Goal: Use online tool/utility: Utilize a website feature to perform a specific function

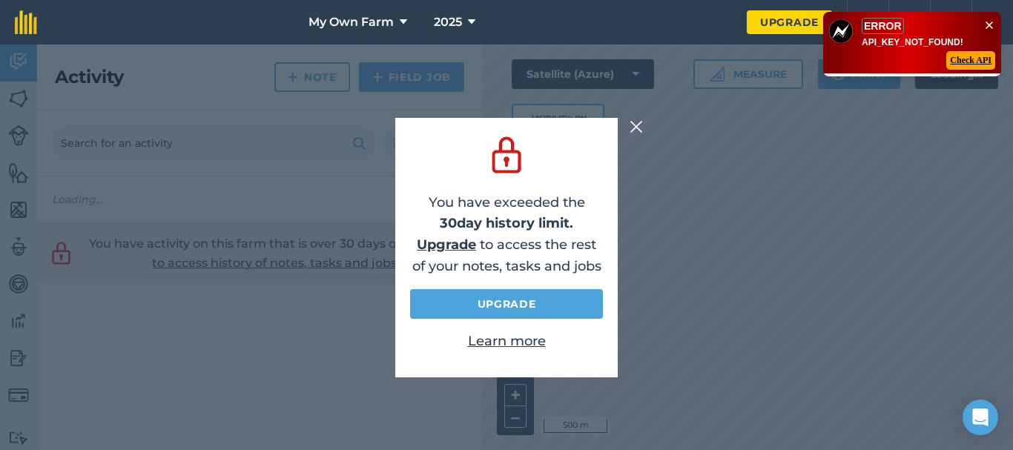
click at [631, 126] on img at bounding box center [636, 127] width 13 height 18
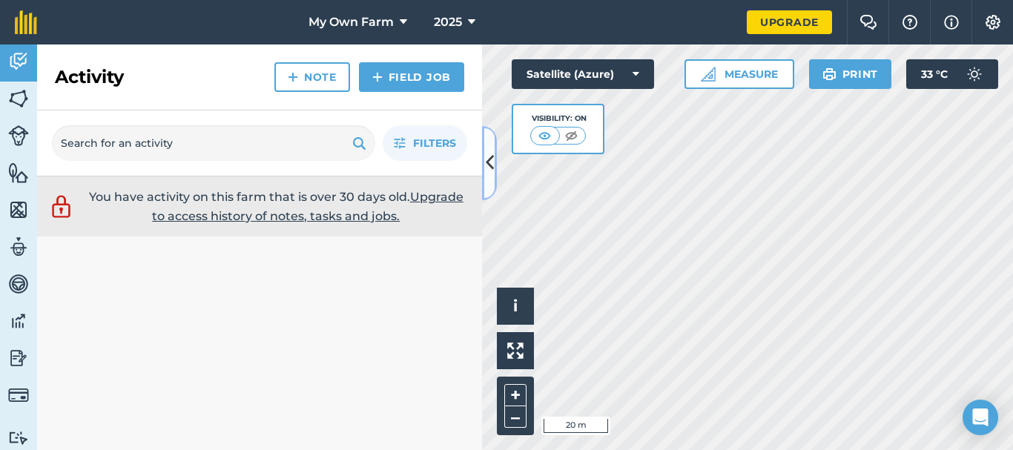
click at [487, 159] on icon at bounding box center [490, 163] width 8 height 26
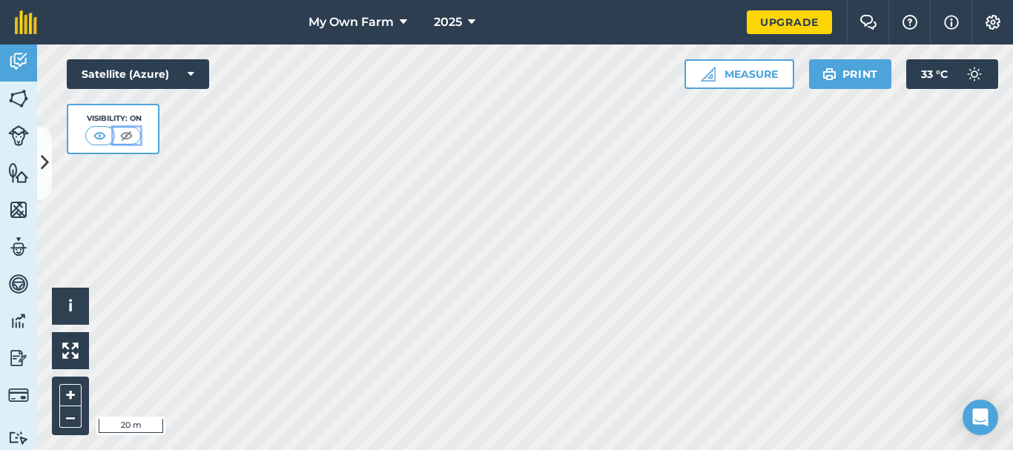
click at [125, 137] on img at bounding box center [126, 135] width 19 height 15
click at [178, 72] on button "Satellite (Azure)" at bounding box center [138, 74] width 142 height 30
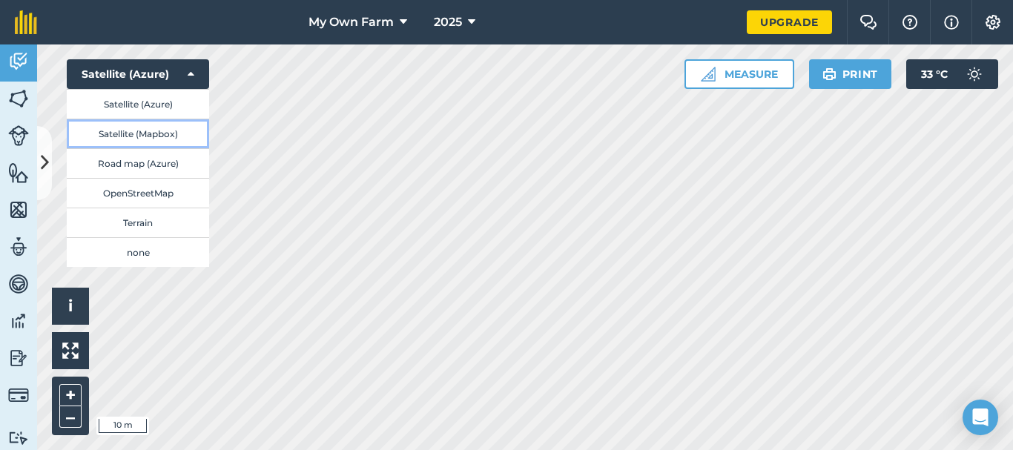
click at [146, 139] on button "Satellite (Mapbox)" at bounding box center [138, 134] width 142 height 30
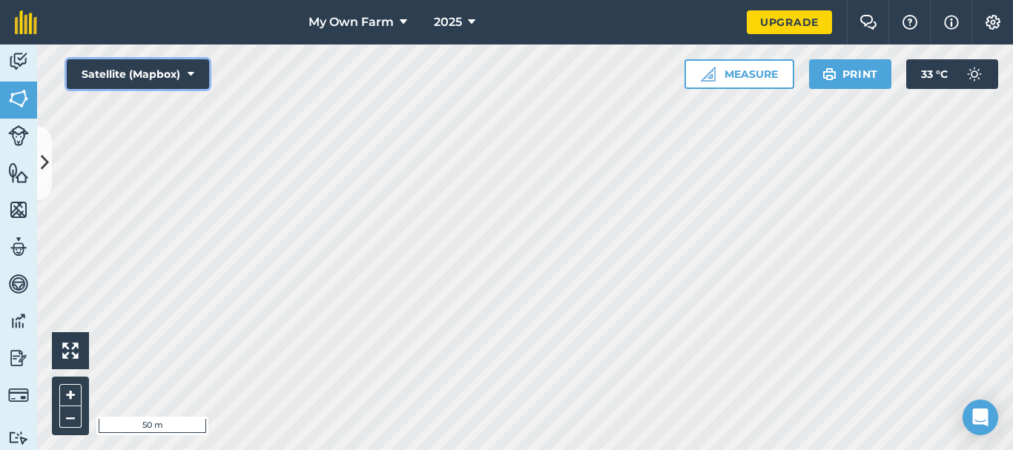
click at [131, 75] on button "Satellite (Mapbox)" at bounding box center [138, 74] width 142 height 30
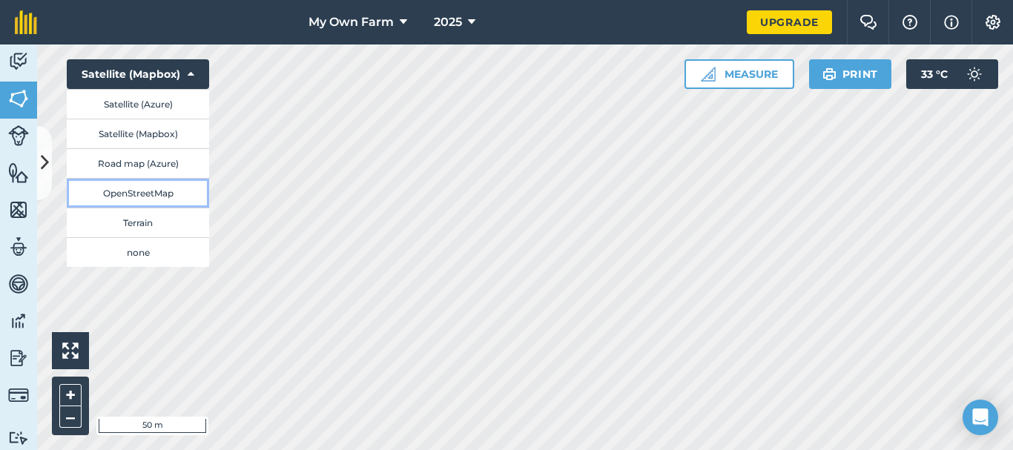
click at [147, 195] on button "OpenStreetMap" at bounding box center [138, 193] width 142 height 30
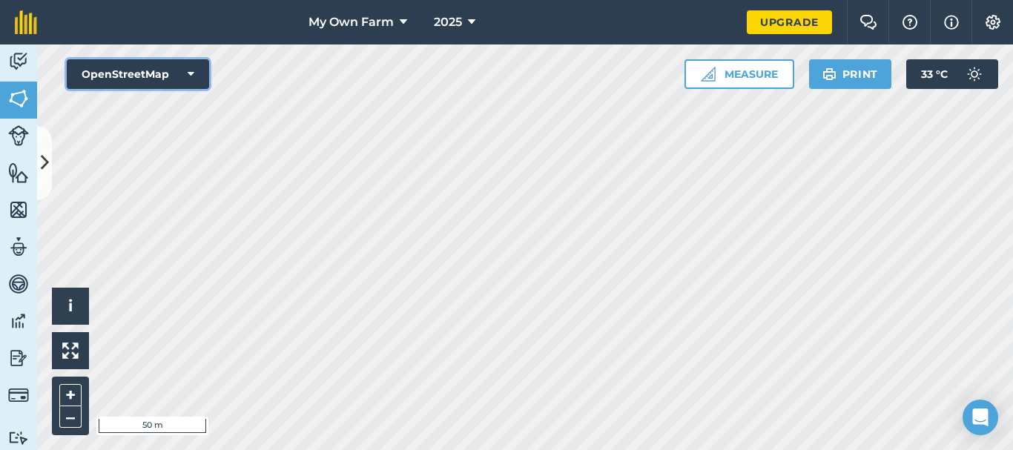
click at [160, 74] on button "OpenStreetMap" at bounding box center [138, 74] width 142 height 30
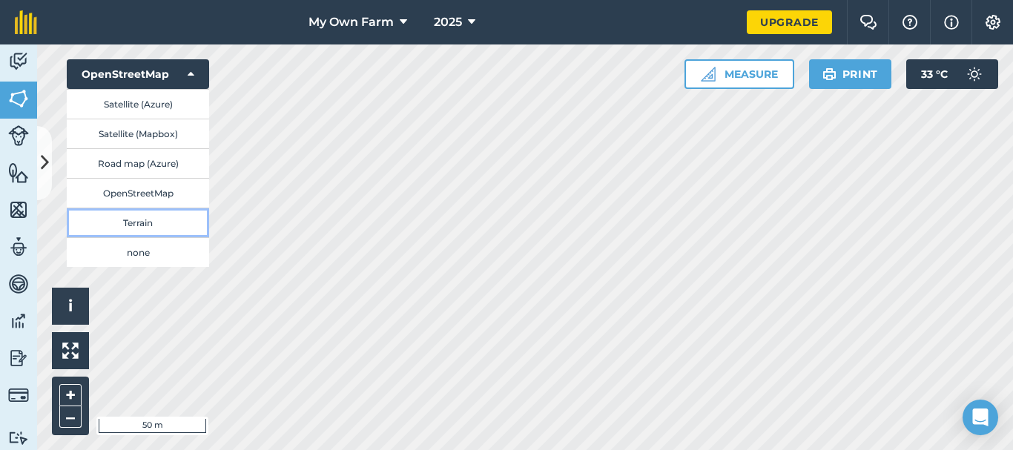
click at [148, 221] on button "Terrain" at bounding box center [138, 223] width 142 height 30
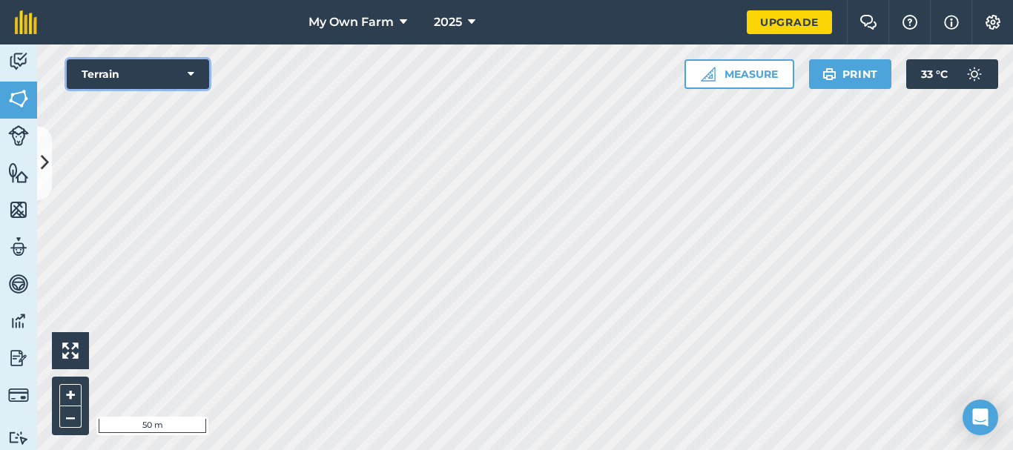
click at [187, 72] on button "Terrain" at bounding box center [138, 74] width 142 height 30
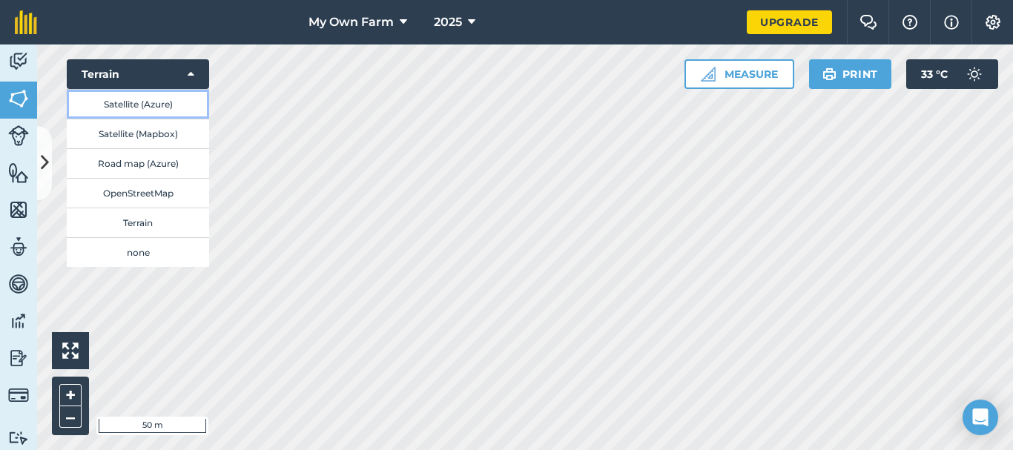
click at [140, 102] on button "Satellite (Azure)" at bounding box center [138, 104] width 142 height 30
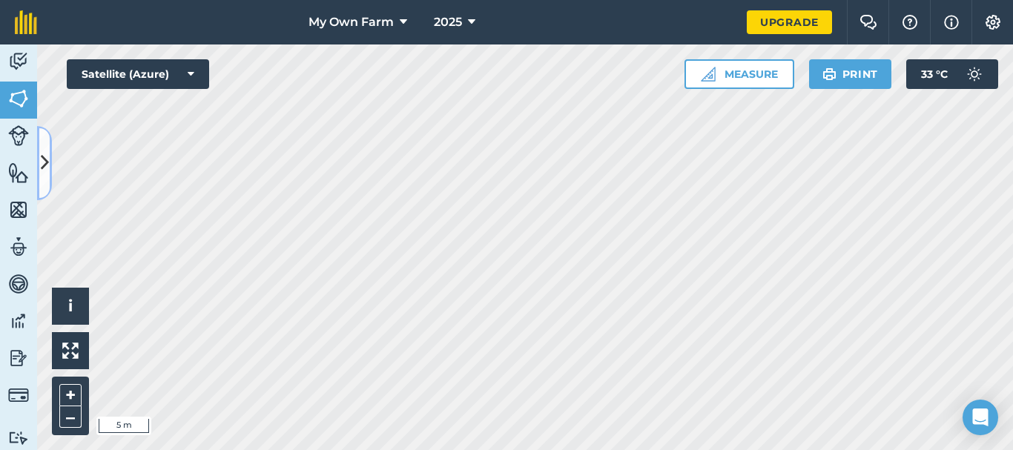
click at [37, 160] on button at bounding box center [44, 163] width 15 height 74
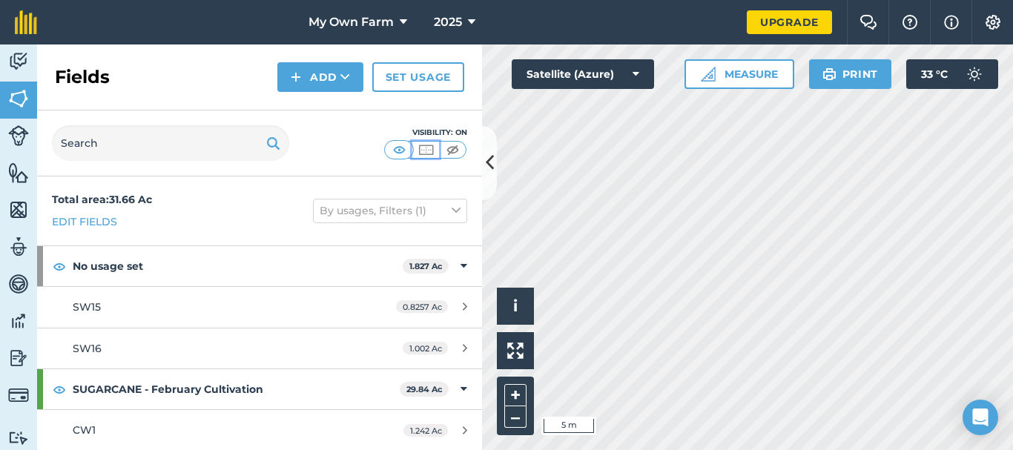
click at [425, 148] on img at bounding box center [426, 149] width 19 height 15
click at [455, 146] on img at bounding box center [453, 149] width 19 height 15
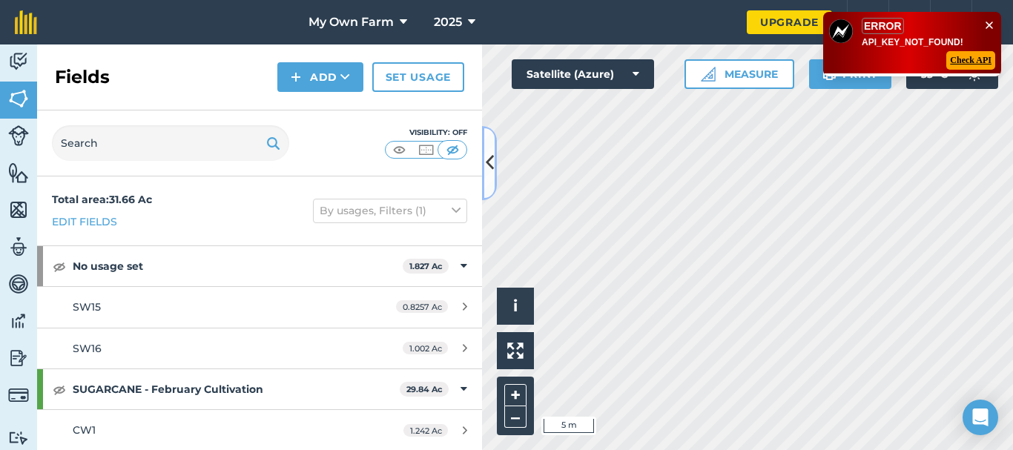
click at [488, 160] on icon at bounding box center [490, 163] width 8 height 26
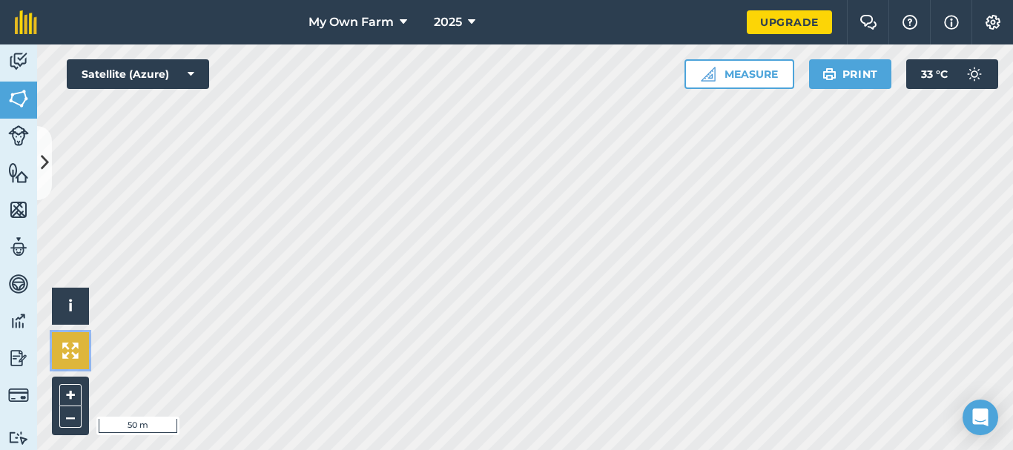
click at [65, 358] on img at bounding box center [70, 351] width 16 height 16
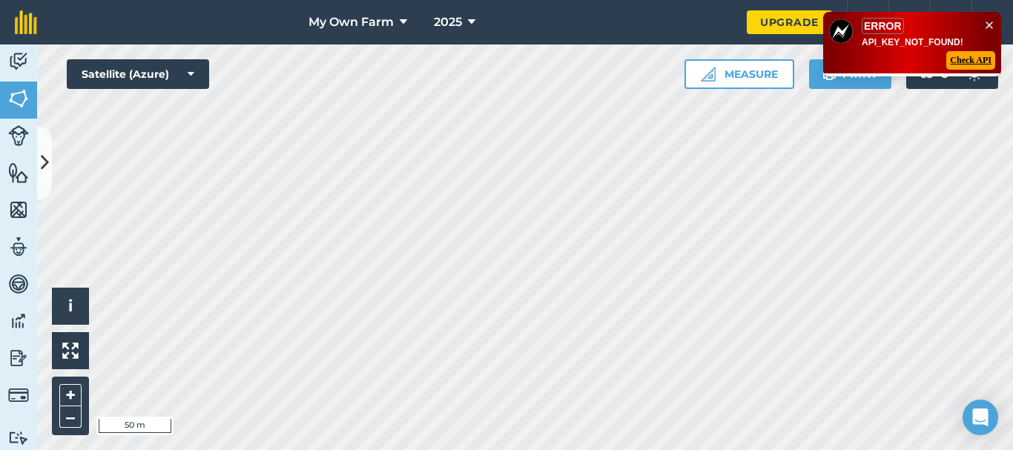
click at [986, 24] on icon at bounding box center [990, 25] width 12 height 12
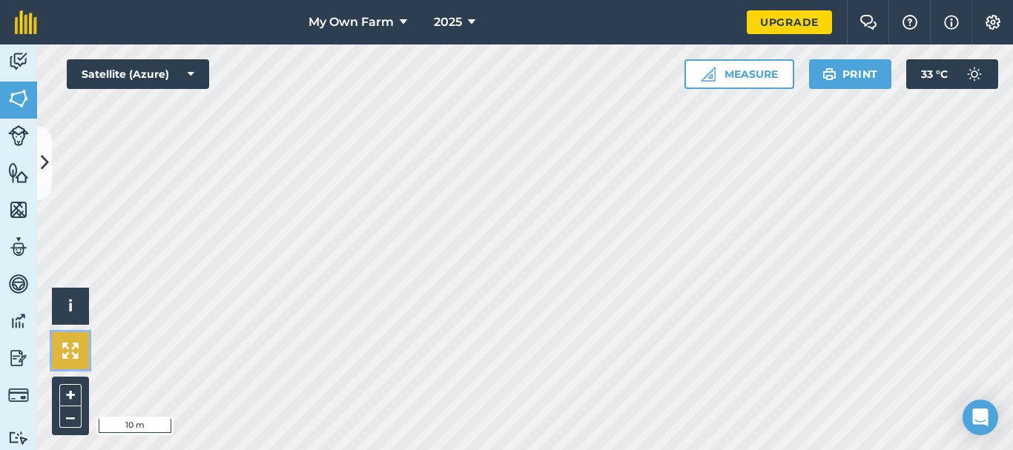
click at [73, 346] on img at bounding box center [70, 351] width 16 height 16
click at [63, 401] on button "+" at bounding box center [70, 395] width 22 height 22
click at [962, 19] on button "Info" at bounding box center [951, 22] width 42 height 45
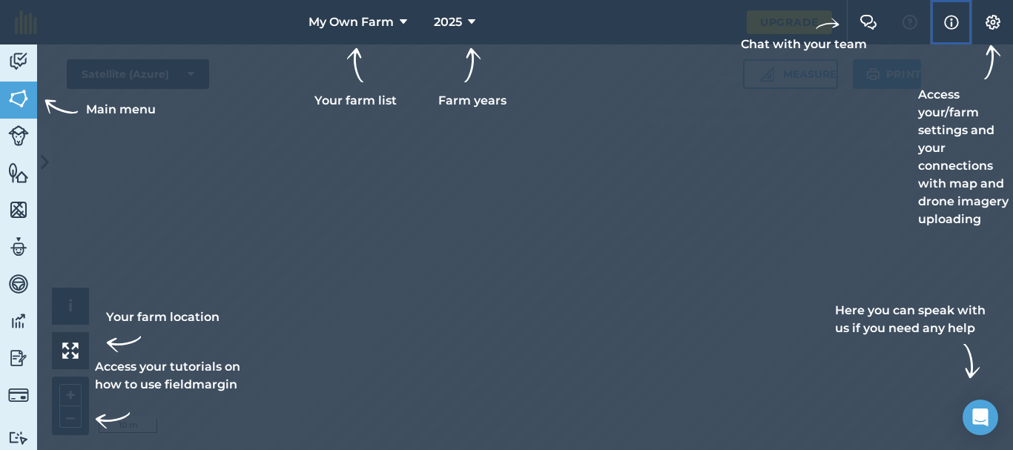
click at [952, 25] on img at bounding box center [951, 22] width 15 height 18
click at [675, 320] on div at bounding box center [506, 225] width 1013 height 450
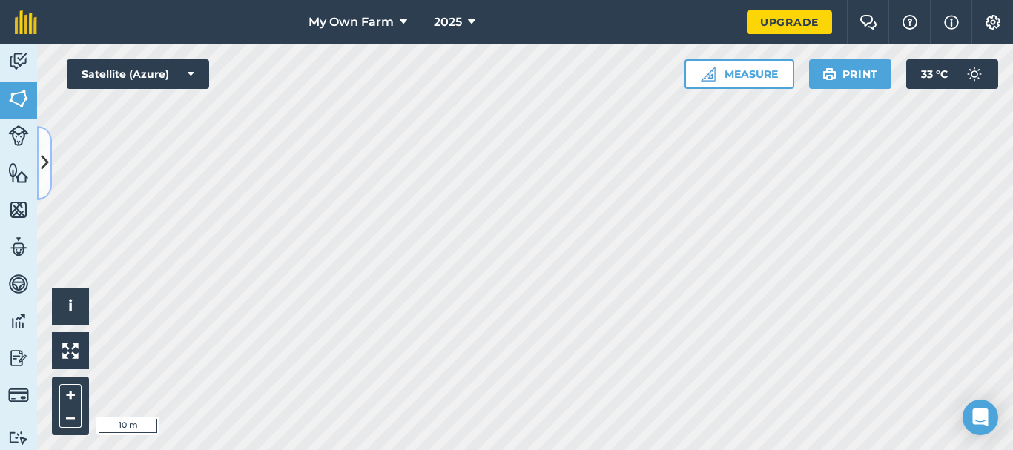
click at [41, 164] on icon at bounding box center [45, 163] width 8 height 26
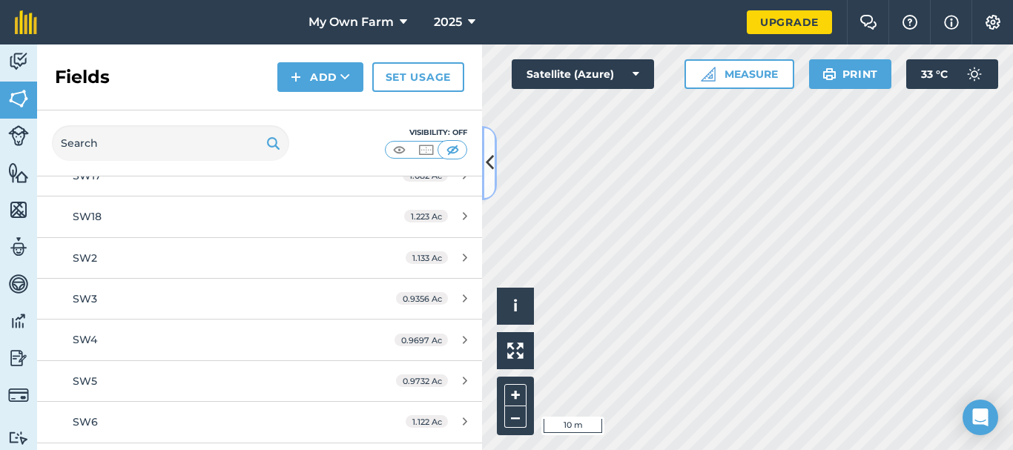
scroll to position [1151, 0]
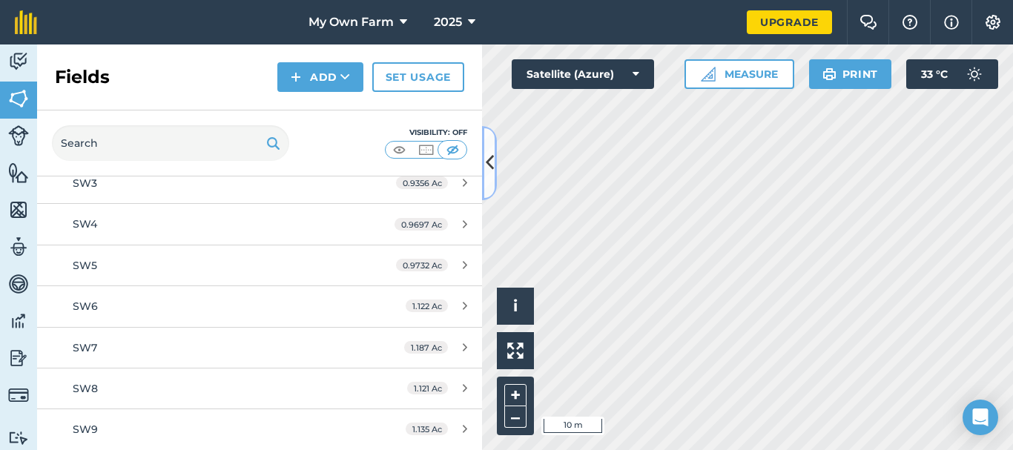
click at [492, 156] on icon at bounding box center [490, 163] width 8 height 26
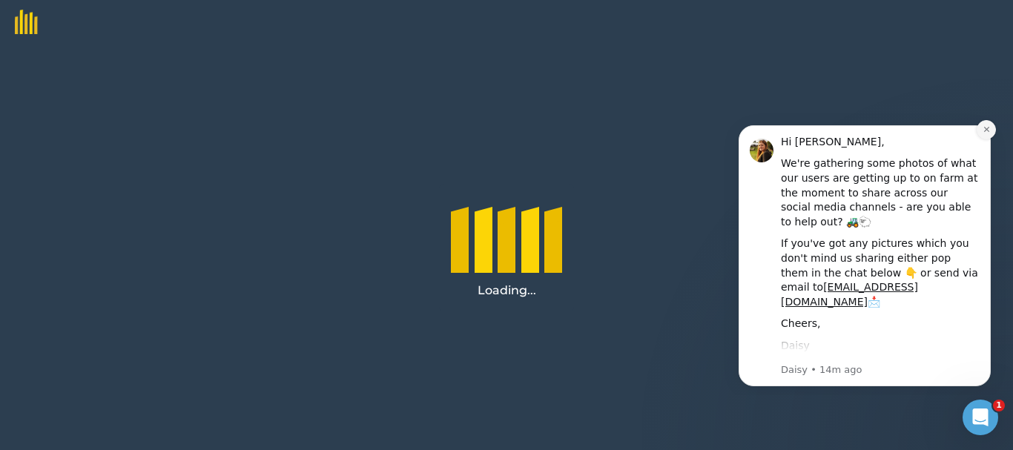
click at [987, 125] on button "Dismiss notification" at bounding box center [986, 129] width 19 height 19
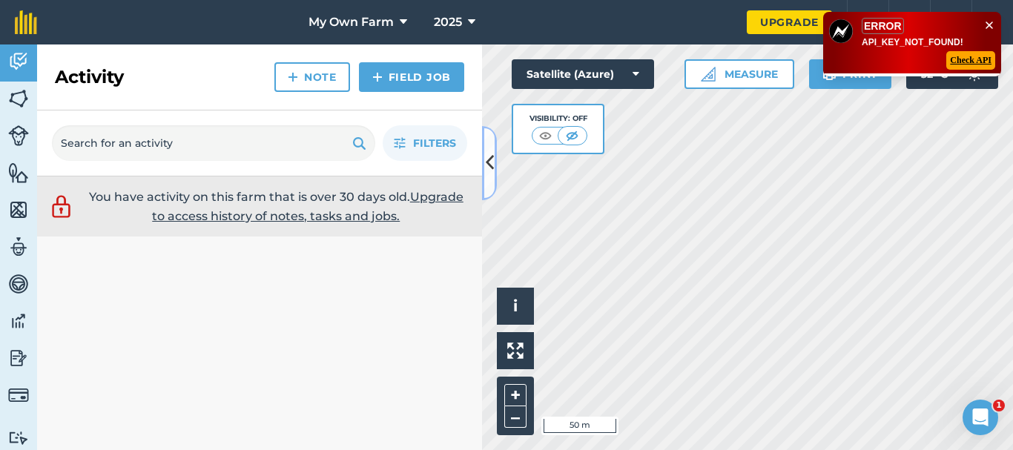
click at [484, 168] on button at bounding box center [489, 163] width 15 height 74
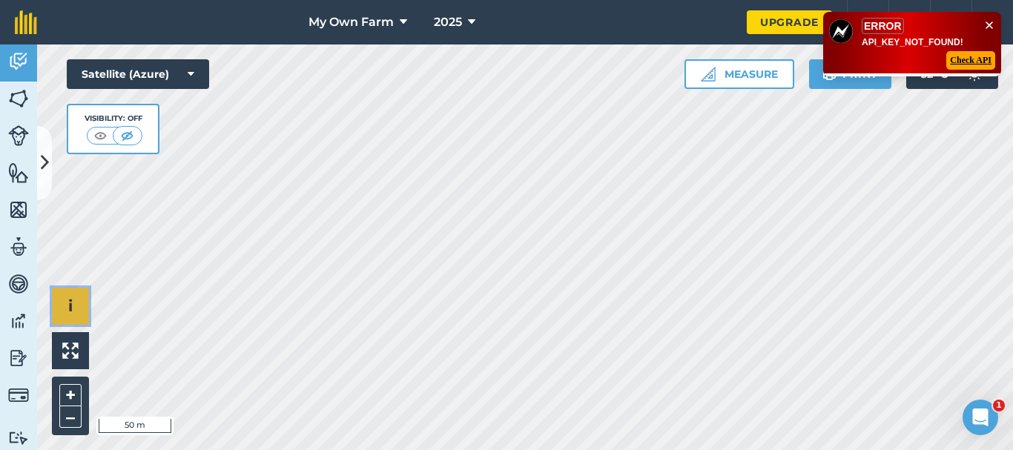
click at [74, 309] on button "i" at bounding box center [70, 306] width 37 height 37
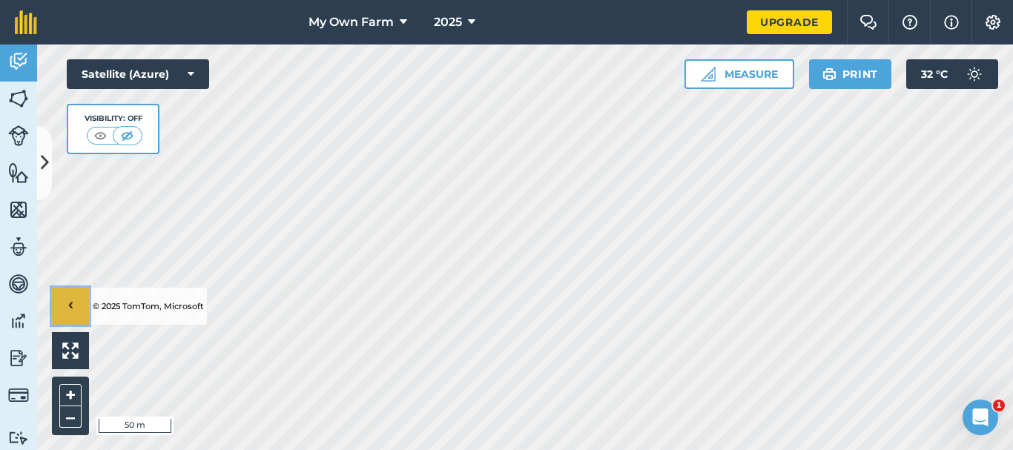
click at [74, 309] on button "›" at bounding box center [70, 306] width 37 height 37
click at [93, 127] on div at bounding box center [114, 136] width 55 height 18
click at [103, 134] on img at bounding box center [100, 135] width 19 height 15
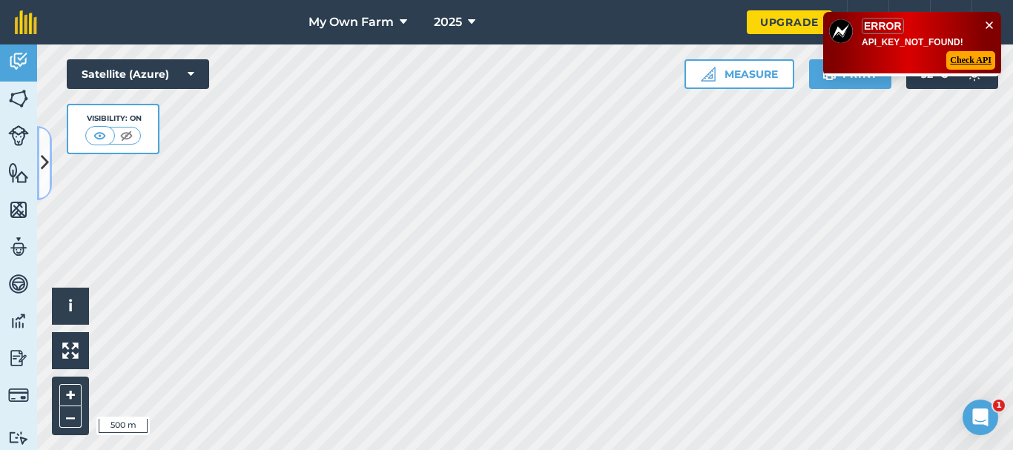
click at [39, 153] on button at bounding box center [44, 163] width 15 height 74
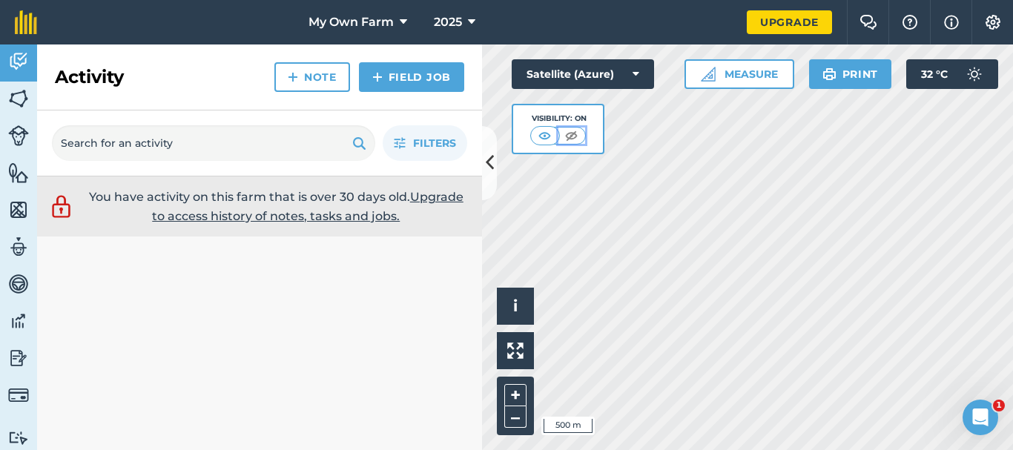
click at [563, 135] on img at bounding box center [571, 135] width 19 height 15
click at [545, 136] on img at bounding box center [545, 135] width 19 height 15
click at [483, 160] on button at bounding box center [489, 163] width 15 height 74
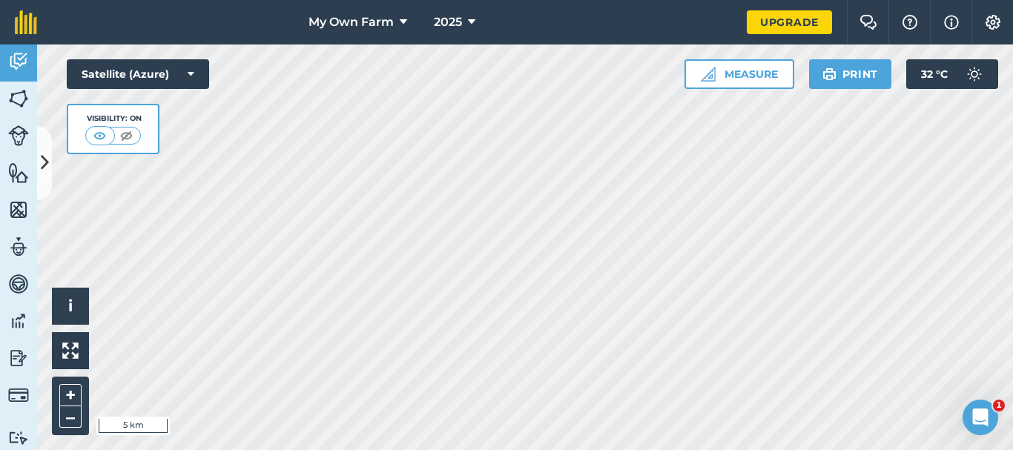
click at [703, 85] on div "Hello i © 2025 TomTom, Microsoft 5 km + – Satellite (Azure) Visibility: On Meas…" at bounding box center [525, 248] width 976 height 406
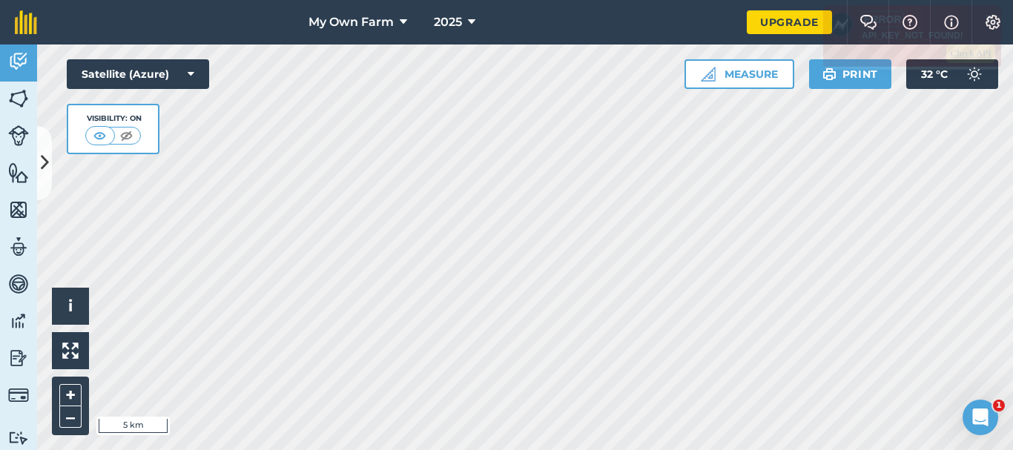
click at [365, 31] on div "My Own Farm 2025 Upgrade Farm Chat Help Info Settings Map printing is not avail…" at bounding box center [506, 225] width 1013 height 450
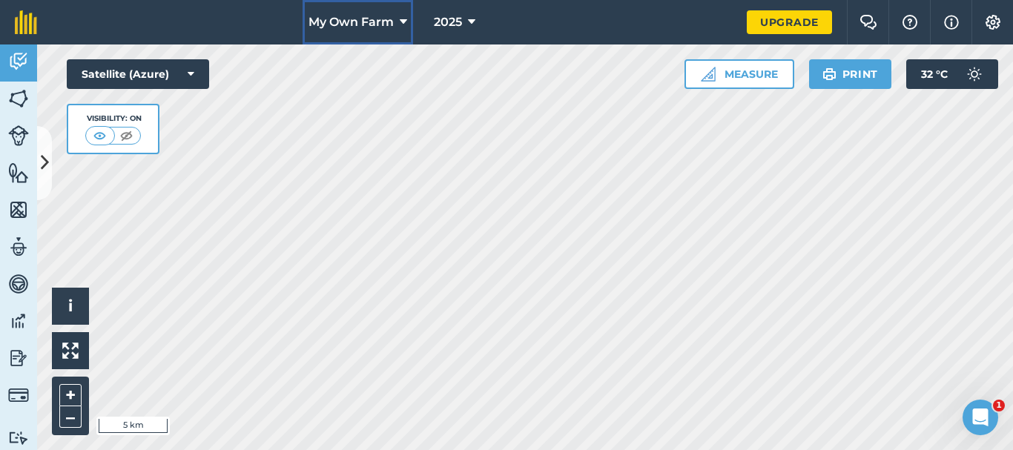
click at [387, 17] on span "My Own Farm" at bounding box center [351, 22] width 85 height 18
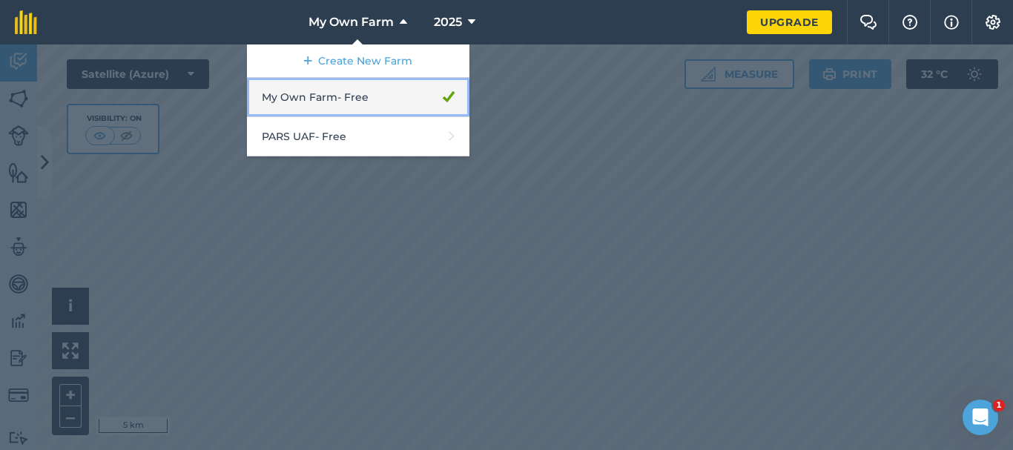
click at [387, 101] on link "My Own Farm - Free" at bounding box center [358, 97] width 223 height 39
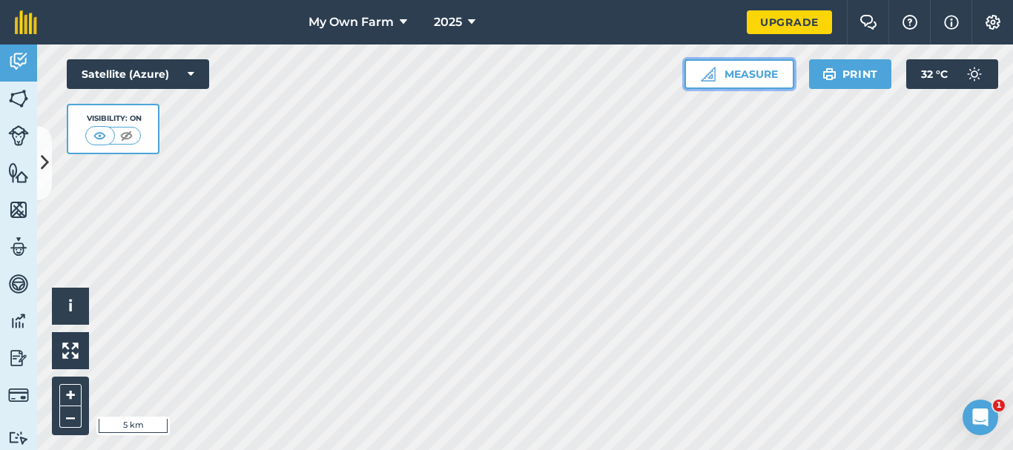
click at [741, 81] on button "Measure" at bounding box center [740, 74] width 110 height 30
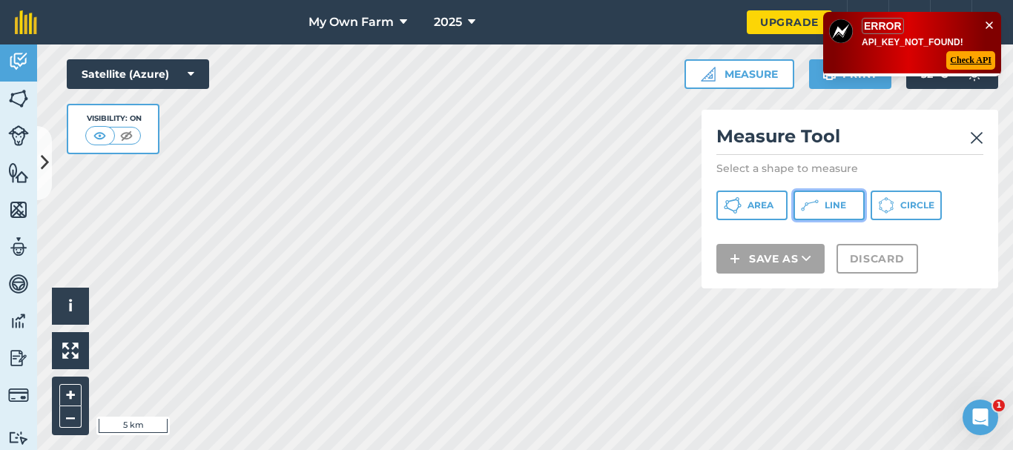
click at [822, 206] on button "Line" at bounding box center [829, 206] width 71 height 30
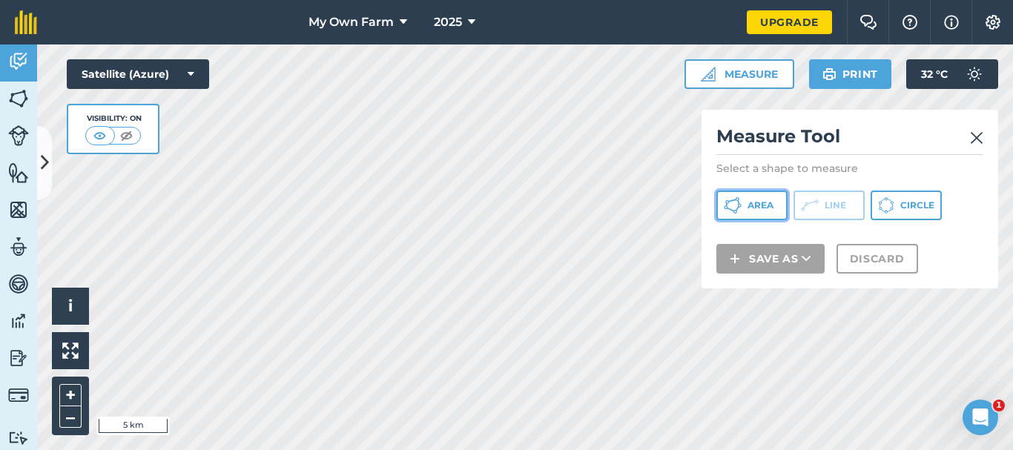
click at [735, 207] on icon at bounding box center [733, 206] width 18 height 18
click at [977, 139] on img at bounding box center [976, 138] width 13 height 18
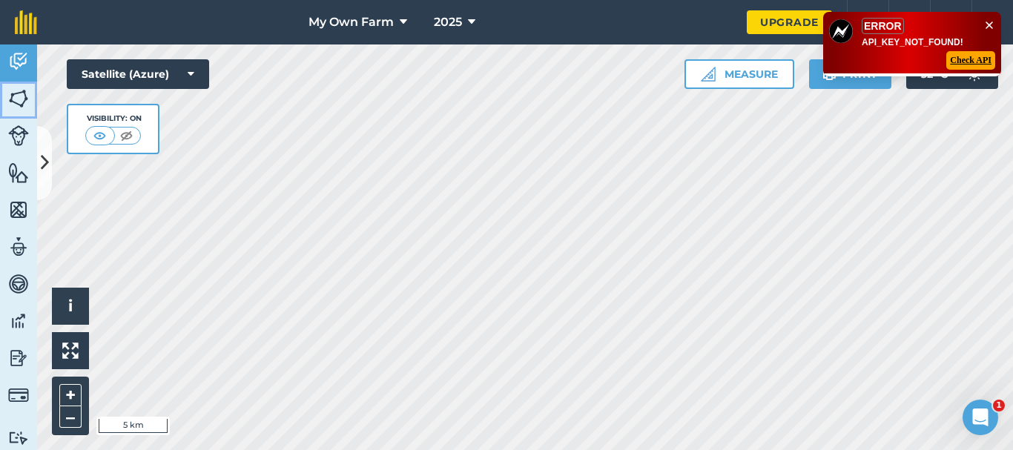
click at [14, 98] on img at bounding box center [18, 99] width 21 height 22
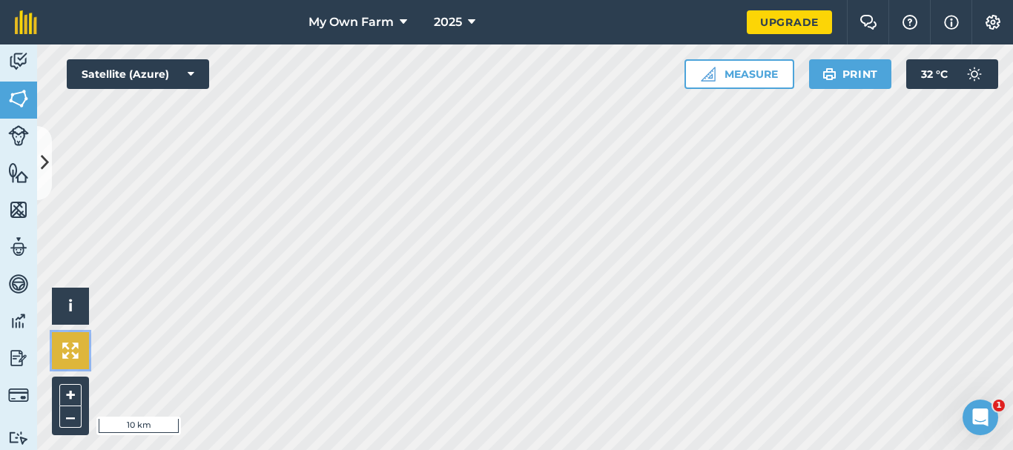
click at [65, 352] on img at bounding box center [70, 351] width 16 height 16
click at [65, 358] on img at bounding box center [70, 351] width 16 height 16
